Goal: Task Accomplishment & Management: Use online tool/utility

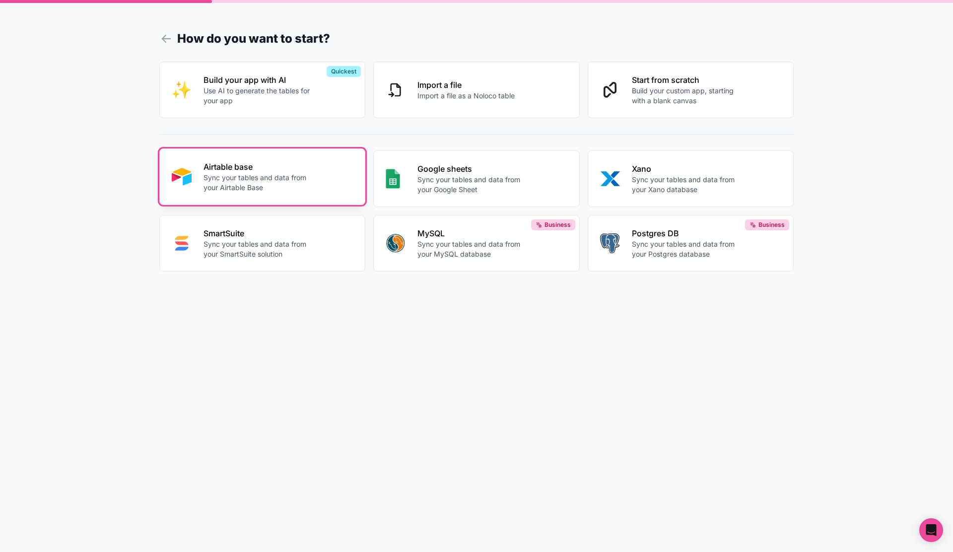
click at [321, 170] on div "Airtable base Sync your tables and data from your Airtable Base" at bounding box center [279, 177] width 150 height 32
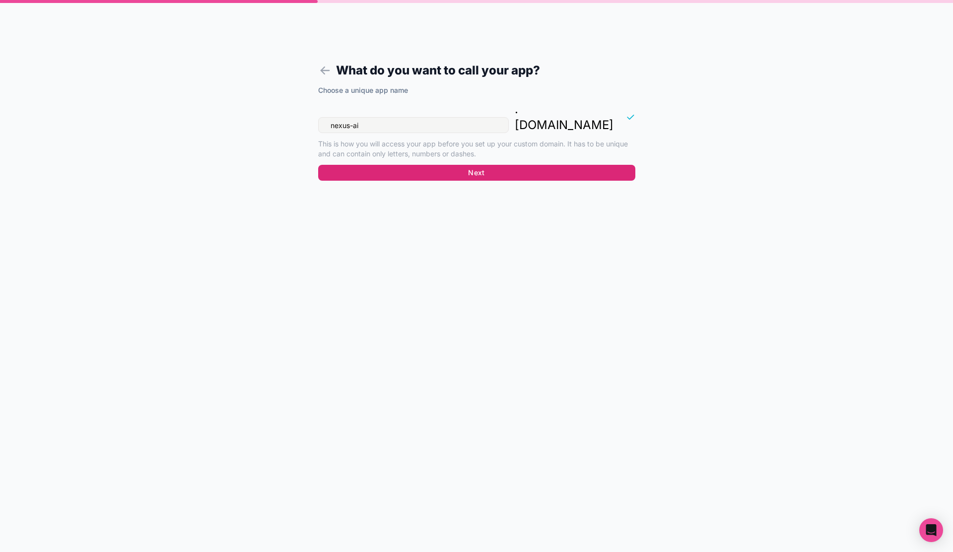
click at [456, 165] on button "Next" at bounding box center [476, 173] width 317 height 16
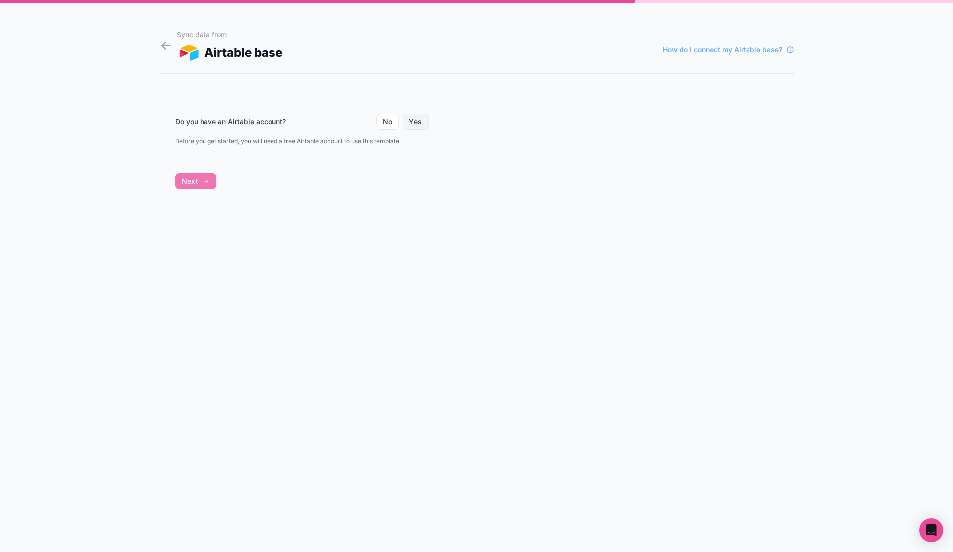
click at [414, 126] on button "Yes" at bounding box center [416, 122] width 26 height 16
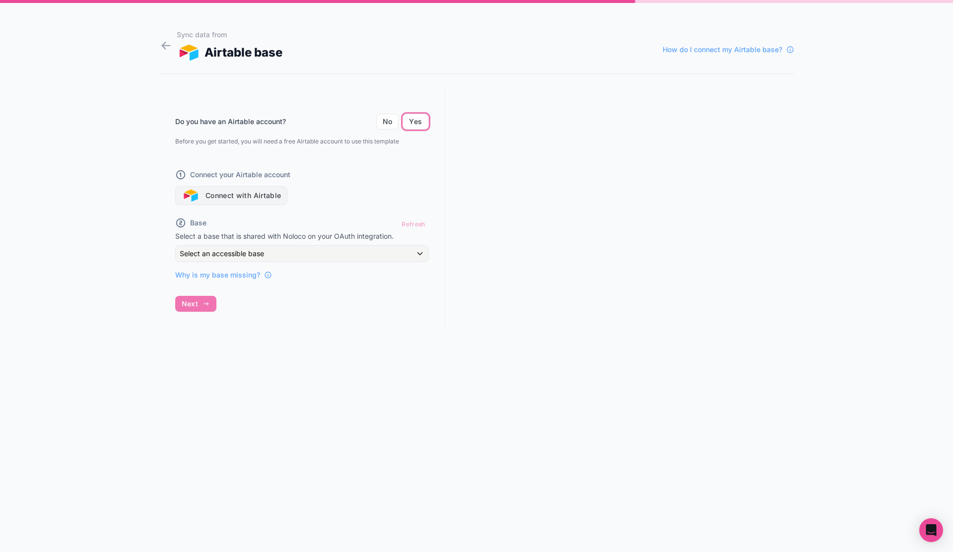
click at [268, 198] on button "Connect with Airtable" at bounding box center [231, 195] width 113 height 19
click at [192, 304] on div "Do you have an Airtable account? No Yes Before you get started, you will need a…" at bounding box center [302, 207] width 286 height 242
click at [411, 224] on div "Refresh" at bounding box center [413, 224] width 30 height 14
click at [248, 274] on span "Why is my base missing?" at bounding box center [217, 275] width 85 height 10
click at [159, 53] on h1 "Sync data from Airtable base How do I connect my Airtable base?" at bounding box center [476, 46] width 635 height 32
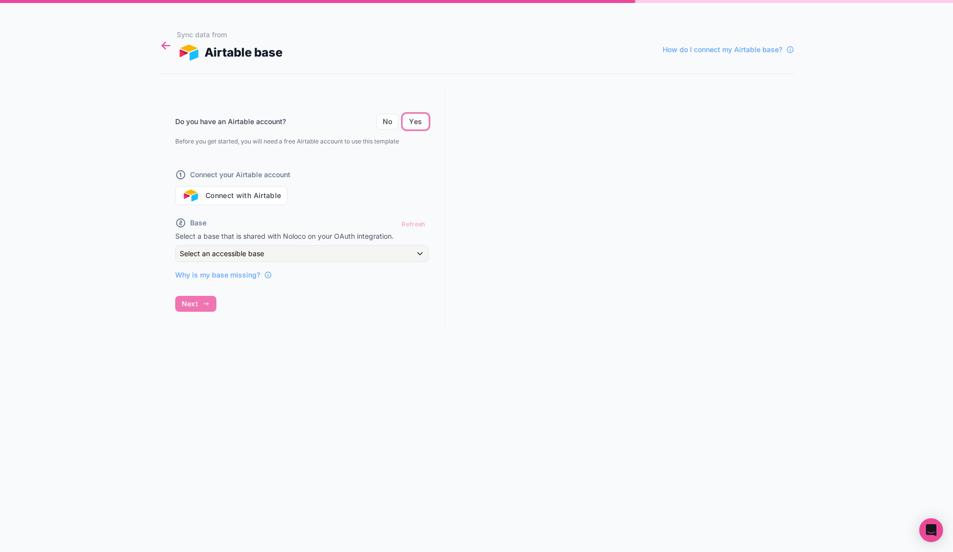
click at [160, 49] on icon at bounding box center [165, 46] width 13 height 14
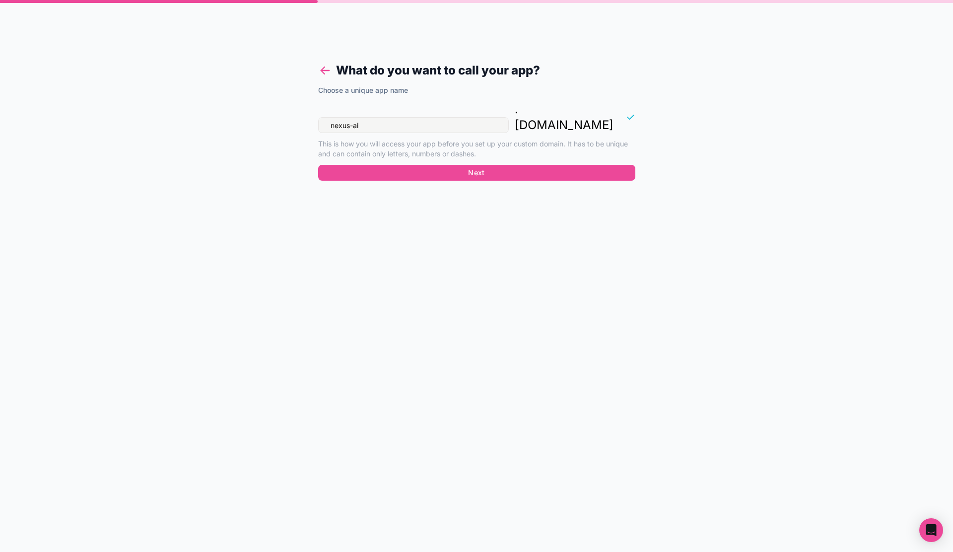
click at [160, 49] on div "What do you want to call your app? Choose a unique app name nexus-ai . [DOMAIN_…" at bounding box center [476, 276] width 953 height 552
click at [330, 74] on icon at bounding box center [325, 71] width 14 height 14
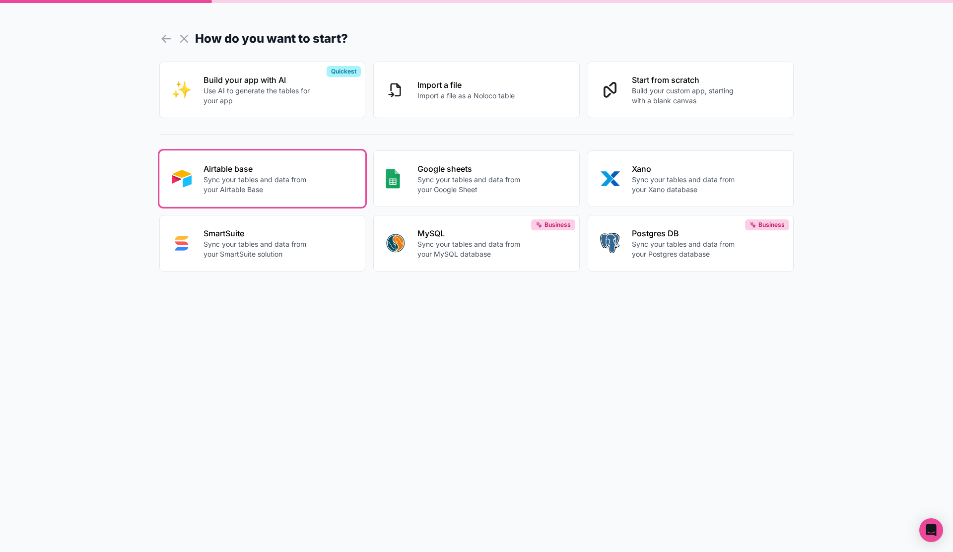
click at [191, 39] on button at bounding box center [186, 39] width 18 height 14
click at [188, 39] on icon at bounding box center [184, 39] width 14 height 14
click at [166, 37] on icon at bounding box center [166, 39] width 14 height 14
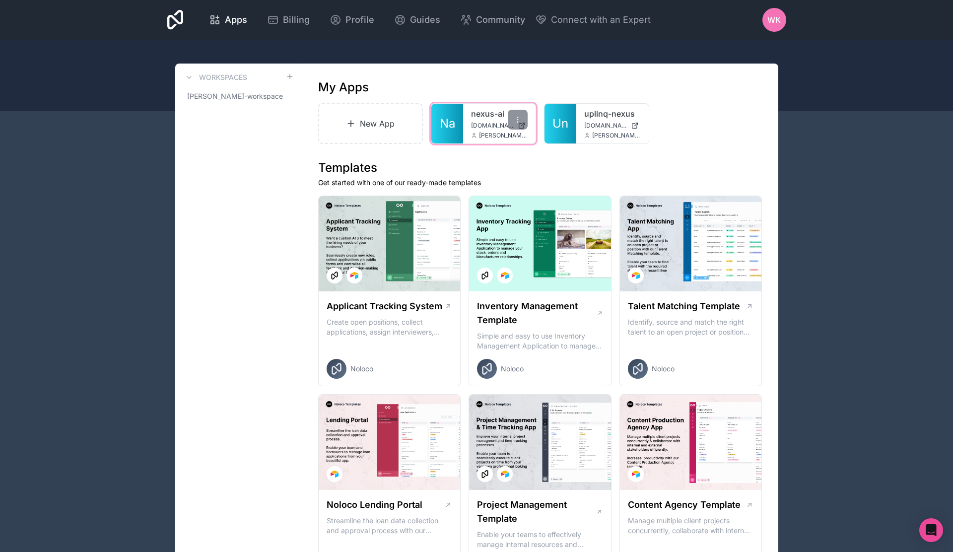
click at [474, 137] on icon at bounding box center [474, 137] width 3 height 1
click at [515, 117] on icon at bounding box center [518, 120] width 8 height 8
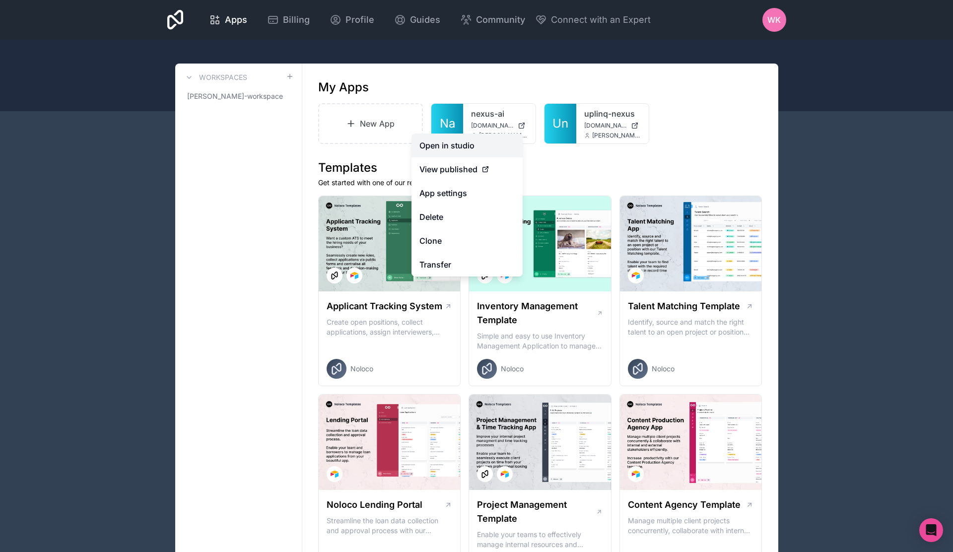
click at [466, 145] on link "Open in studio" at bounding box center [467, 146] width 111 height 24
